Goal: Navigation & Orientation: Find specific page/section

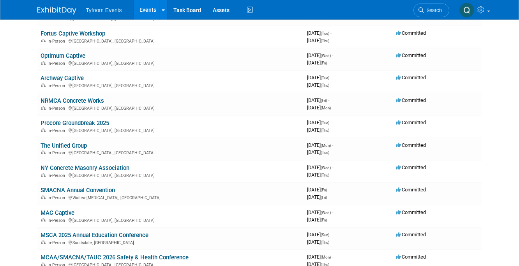
scroll to position [171, 0]
click at [77, 191] on link "SMACNA Annual Convention" at bounding box center [78, 189] width 74 height 7
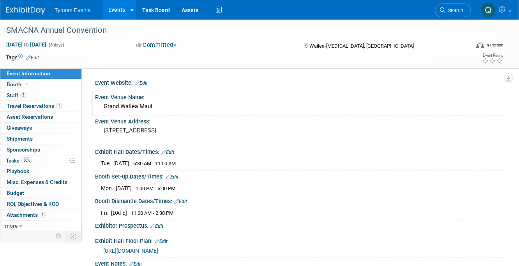
drag, startPoint x: 103, startPoint y: 106, endPoint x: 170, endPoint y: 103, distance: 67.1
click at [170, 103] on div "Grand Wailea Maui" at bounding box center [299, 106] width 397 height 12
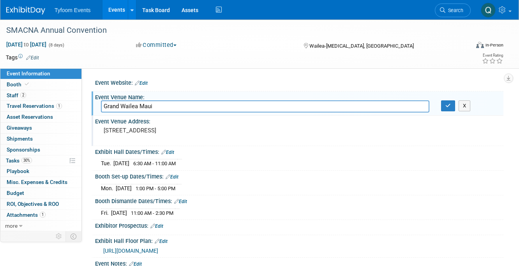
click at [199, 127] on pre "3850 Wailea Alanui Dr., Wailea, HI 96753" at bounding box center [180, 130] width 153 height 7
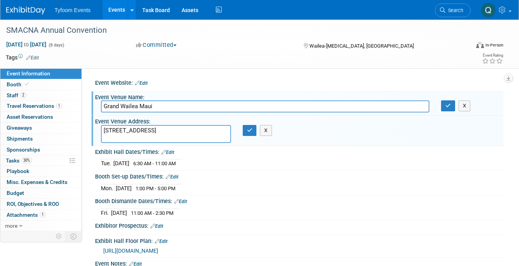
click at [199, 127] on textarea "3850 Wailea Alanui Dr., Wailea, HI 96753" at bounding box center [166, 134] width 130 height 18
click at [175, 106] on input "Grand Wailea Maui" at bounding box center [265, 106] width 329 height 12
click at [216, 130] on textarea "3850 Wailea Alanui Dr., Wailea, HI 96753" at bounding box center [166, 134] width 130 height 18
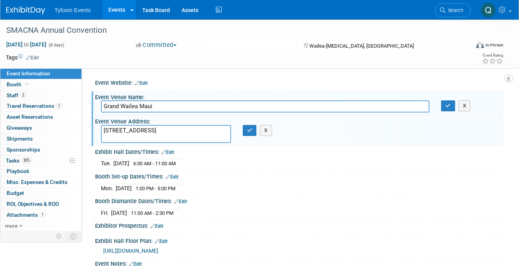
click at [216, 130] on textarea "3850 Wailea Alanui Dr., Wailea, HI 96753" at bounding box center [166, 134] width 130 height 18
click at [372, 43] on div "Wailea-[MEDICAL_DATA], [GEOGRAPHIC_DATA]" at bounding box center [361, 45] width 116 height 9
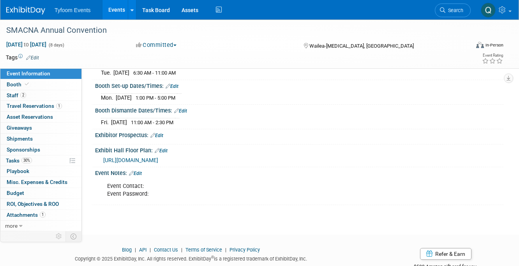
scroll to position [113, 0]
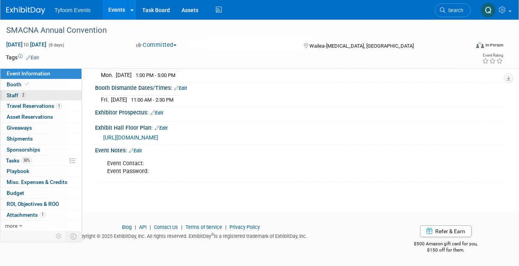
click at [38, 96] on link "2 Staff 2" at bounding box center [40, 95] width 81 height 11
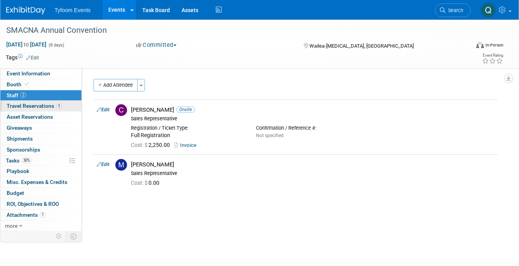
click at [39, 105] on span "Travel Reservations 1" at bounding box center [34, 106] width 55 height 6
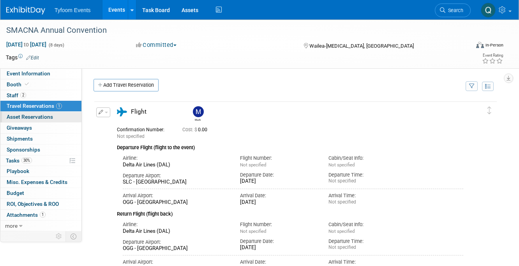
click at [46, 120] on span "Asset Reservations 0" at bounding box center [30, 116] width 46 height 6
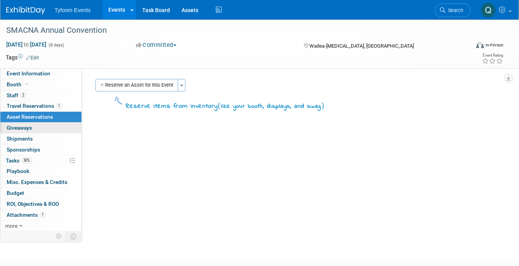
click at [42, 131] on link "0 Giveaways 0" at bounding box center [40, 127] width 81 height 11
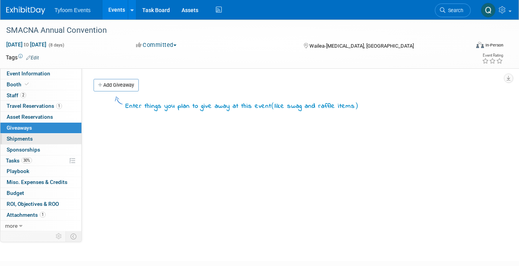
click at [42, 139] on link "0 Shipments 0" at bounding box center [40, 138] width 81 height 11
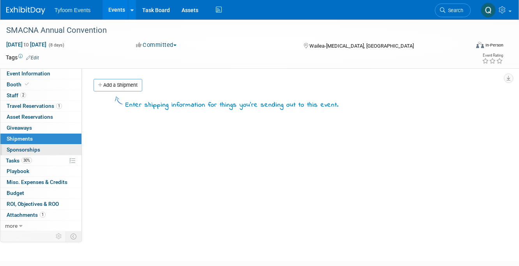
click at [42, 152] on link "0 Sponsorships 0" at bounding box center [40, 149] width 81 height 11
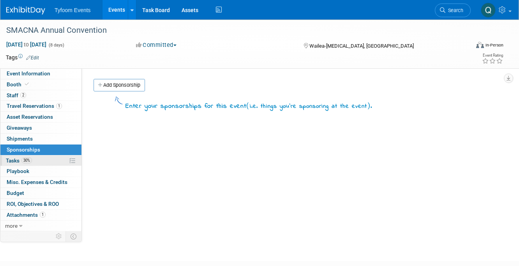
click at [43, 160] on link "30% Tasks 30%" at bounding box center [40, 160] width 81 height 11
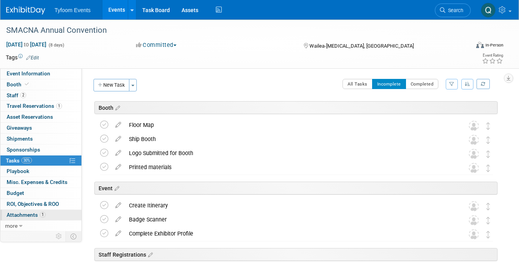
click at [58, 216] on link "1 Attachments 1" at bounding box center [40, 214] width 81 height 11
